Goal: Task Accomplishment & Management: Manage account settings

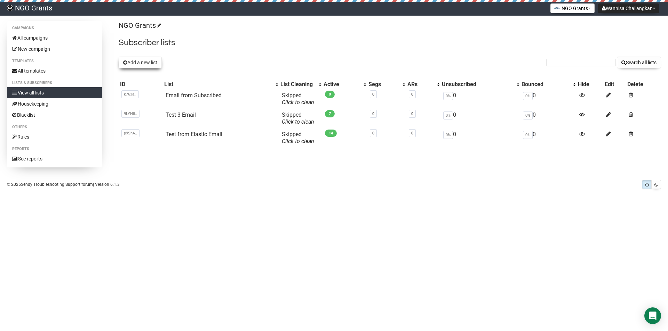
click at [142, 63] on button "Add a new list" at bounding box center [140, 63] width 43 height 12
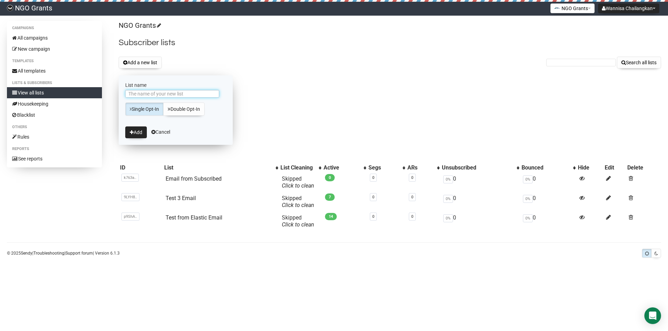
click at [167, 94] on input "List name" at bounding box center [172, 94] width 94 height 8
click at [235, 58] on div "Add a new list Search all lists" at bounding box center [390, 63] width 542 height 12
click at [181, 92] on input "List name" at bounding box center [172, 94] width 94 height 8
drag, startPoint x: 142, startPoint y: 94, endPoint x: 164, endPoint y: 94, distance: 22.3
click at [164, 94] on input "India 100" at bounding box center [172, 94] width 94 height 8
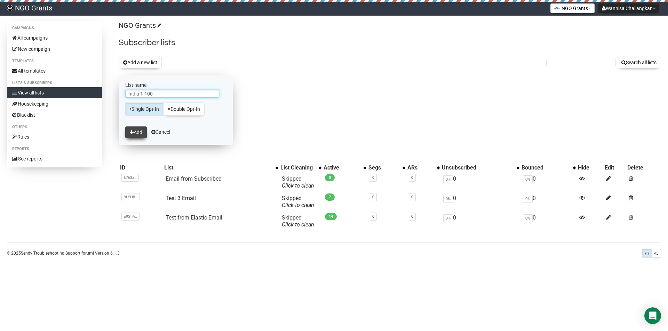
type input "India 1-100"
click at [133, 131] on icon "submit" at bounding box center [132, 132] width 4 height 5
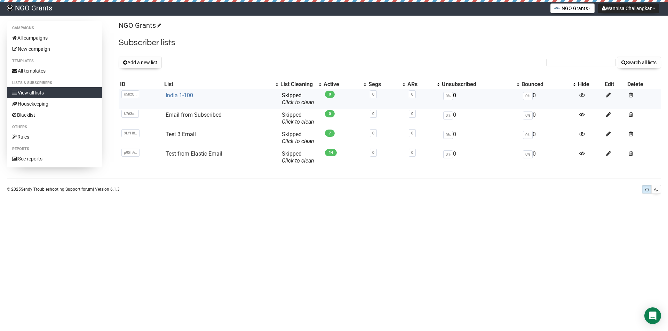
click at [182, 95] on link "India 1-100" at bounding box center [179, 95] width 27 height 7
click at [187, 95] on link "India 1-100" at bounding box center [179, 95] width 27 height 7
click at [51, 40] on link "All campaigns" at bounding box center [54, 37] width 95 height 11
click at [142, 63] on button "Add a new list" at bounding box center [140, 63] width 43 height 12
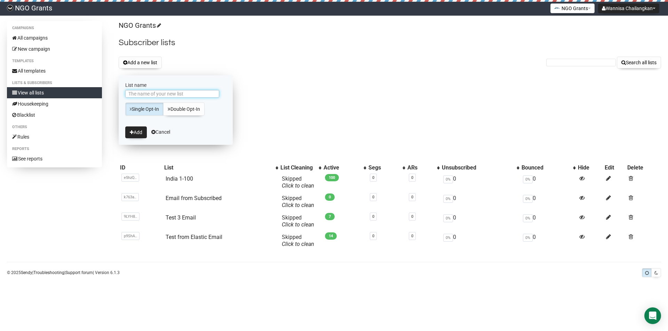
paste input "Philippines"
type input "Philippines 1-100"
click at [137, 132] on button "Add" at bounding box center [136, 133] width 22 height 12
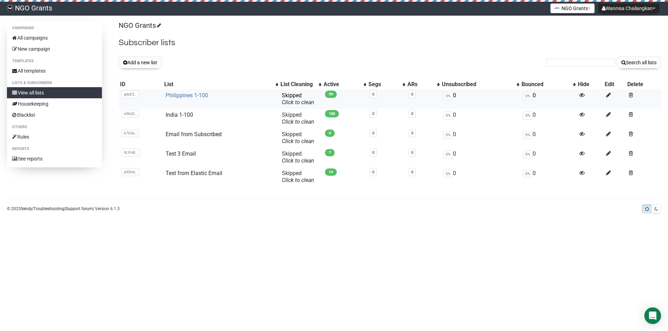
click at [184, 95] on link "Philippines 1-100" at bounding box center [187, 95] width 42 height 7
click at [181, 95] on link "Philippines 1-100" at bounding box center [187, 95] width 42 height 7
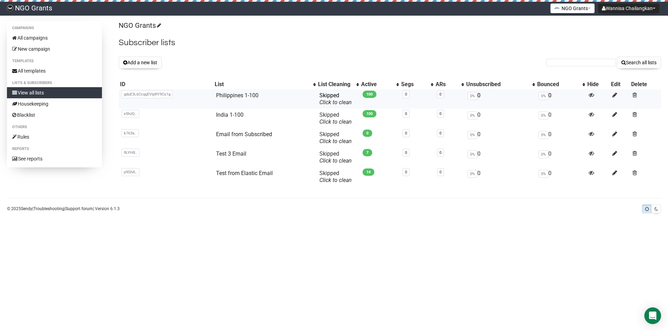
click at [138, 94] on span "gduE3L6CcqqEVIpRY9Cs1g" at bounding box center [146, 94] width 51 height 8
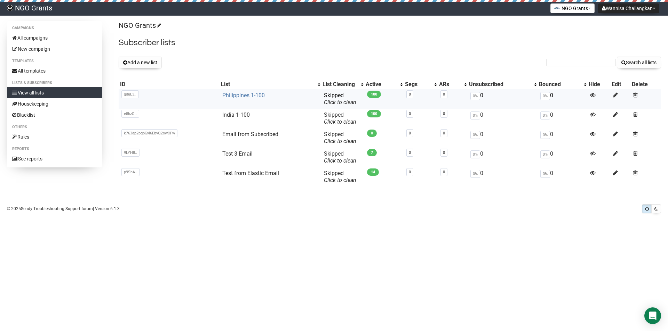
click at [243, 98] on link "Philippines 1-100" at bounding box center [243, 95] width 42 height 7
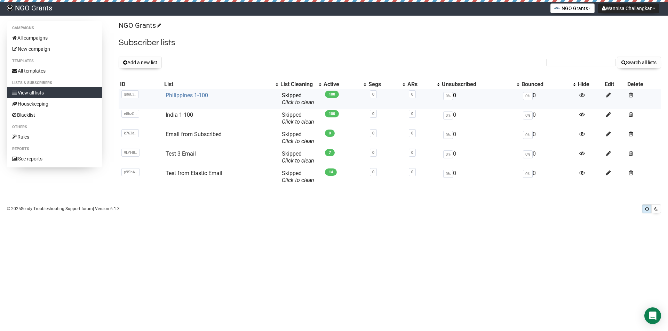
click at [202, 93] on link "Philippines 1-100" at bounding box center [187, 95] width 42 height 7
click at [183, 115] on link "India 1-100" at bounding box center [179, 115] width 27 height 7
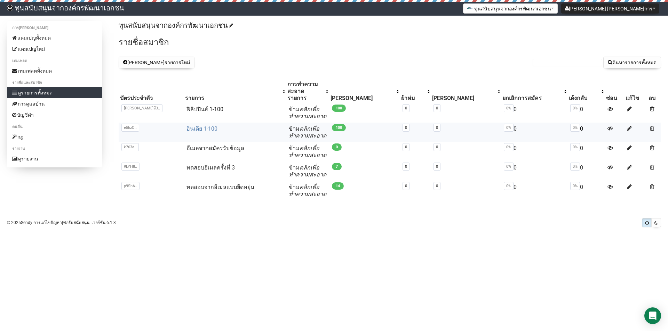
click at [195, 128] on font "อินเดีย 1-100" at bounding box center [201, 129] width 31 height 7
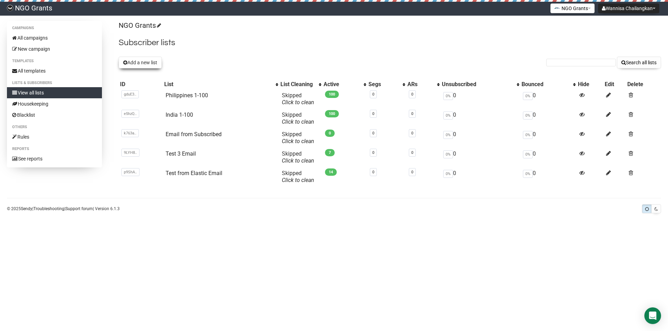
click at [138, 63] on button "Add a new list" at bounding box center [140, 63] width 43 height 12
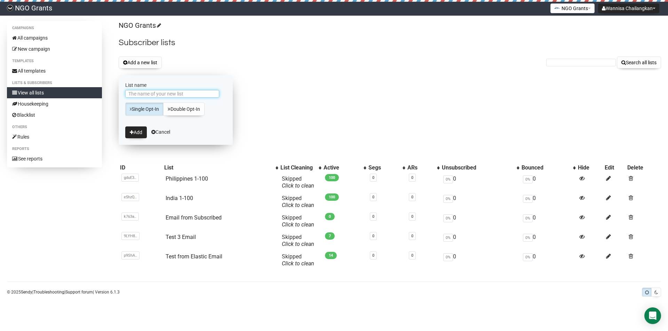
click at [153, 91] on input "List name" at bounding box center [172, 94] width 94 height 8
type input "Kenya 1-100"
click at [132, 130] on icon "submit" at bounding box center [132, 132] width 4 height 5
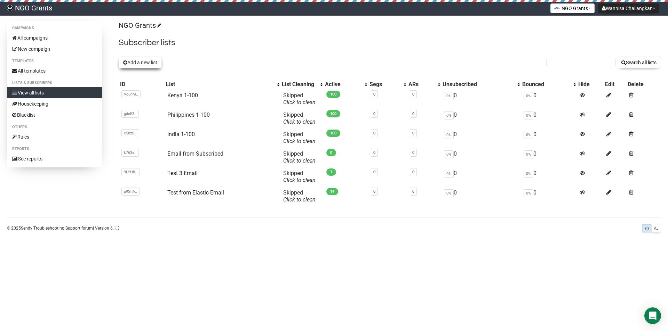
click at [145, 62] on button "Add a new list" at bounding box center [140, 63] width 43 height 12
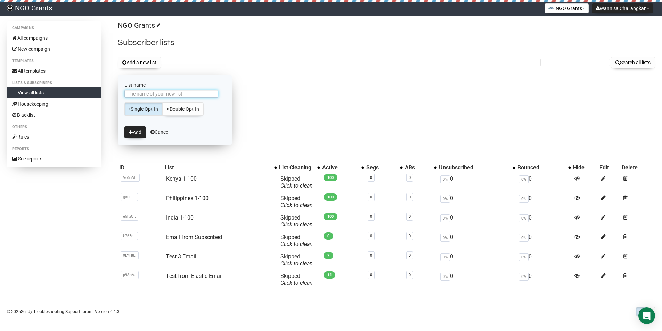
click at [178, 96] on input "List name" at bounding box center [171, 94] width 94 height 8
paste input "[GEOGRAPHIC_DATA]"
type input "Pakistan 1-100"
click at [133, 127] on button "Add" at bounding box center [135, 133] width 22 height 12
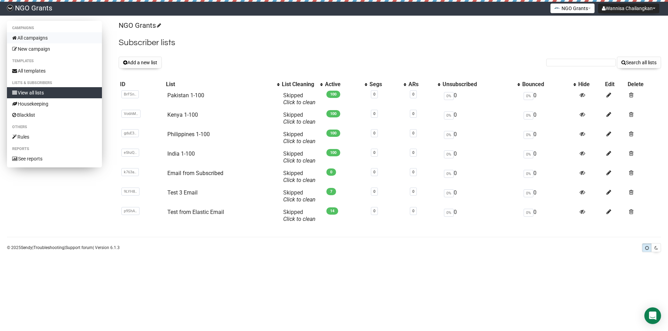
click at [61, 40] on link "All campaigns" at bounding box center [54, 37] width 95 height 11
